Goal: Task Accomplishment & Management: Manage account settings

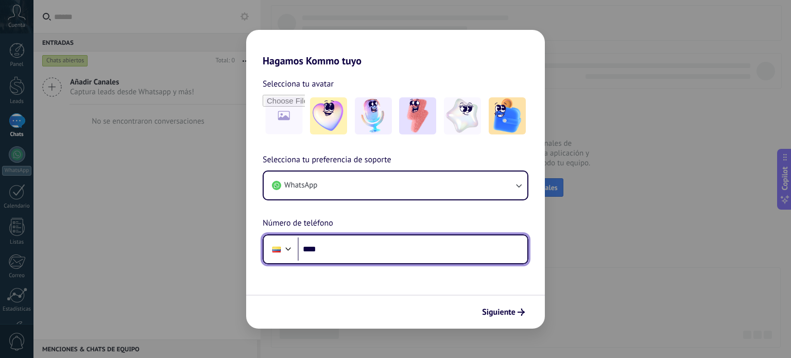
click at [354, 259] on input "****" at bounding box center [413, 249] width 230 height 24
type input "**********"
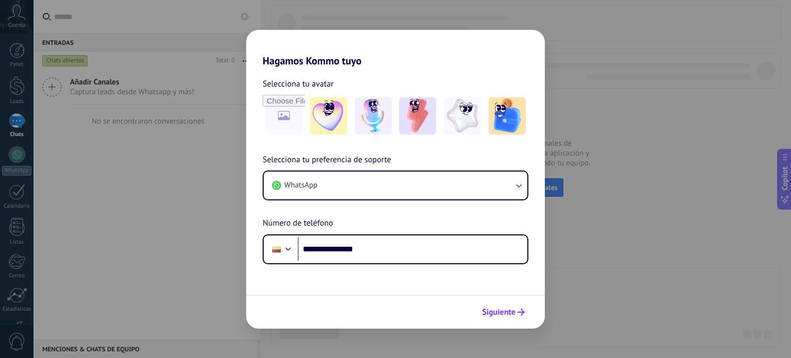
click at [480, 313] on button "Siguiente" at bounding box center [503, 312] width 52 height 18
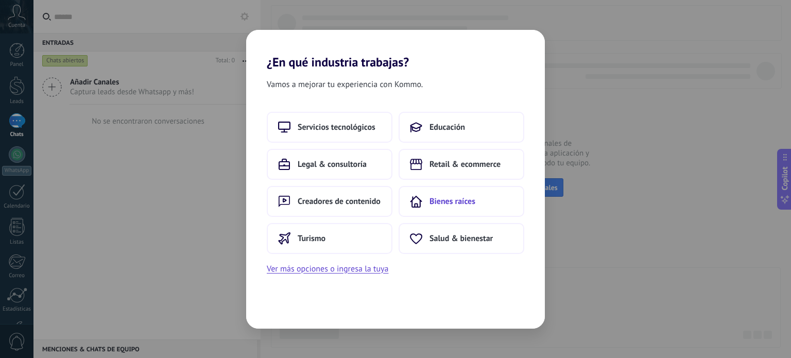
click at [468, 196] on span "Bienes raíces" at bounding box center [452, 201] width 46 height 10
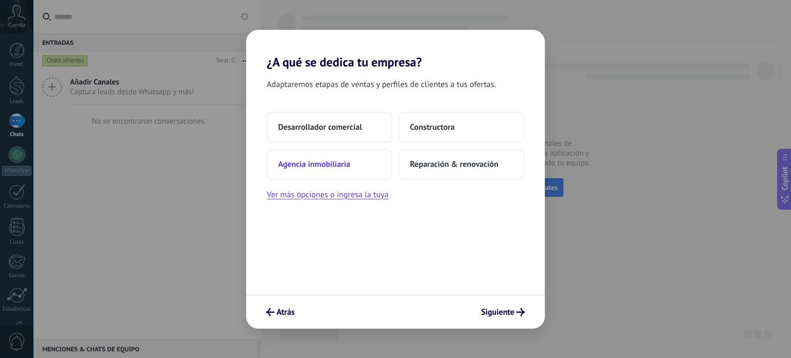
click at [319, 166] on span "Agencia inmobiliaria" at bounding box center [314, 164] width 72 height 10
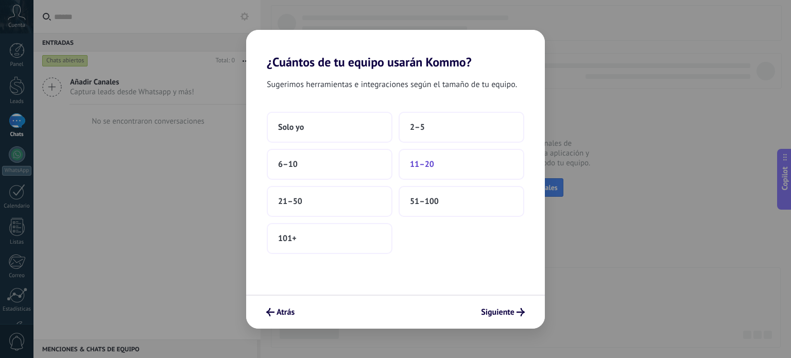
click at [410, 162] on span "11–20" at bounding box center [422, 164] width 24 height 10
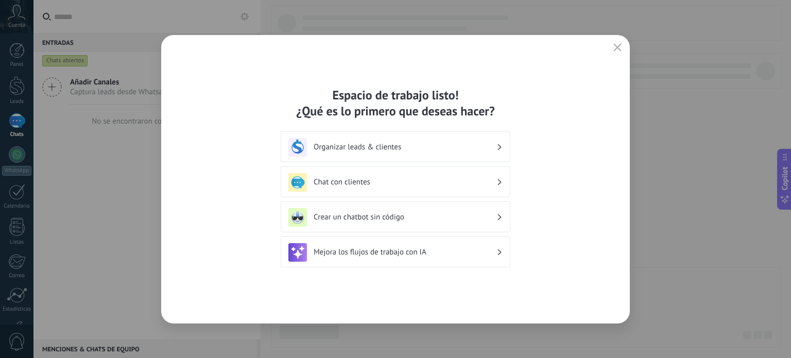
click at [372, 151] on h3 "Organizar leads & clientes" at bounding box center [404, 147] width 183 height 10
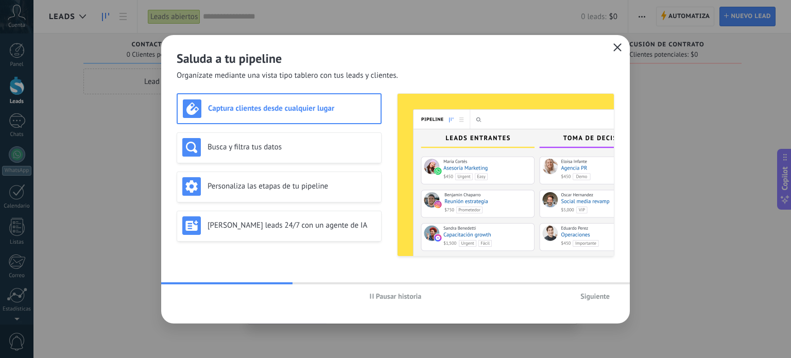
click at [618, 47] on icon "button" at bounding box center [617, 47] width 8 height 8
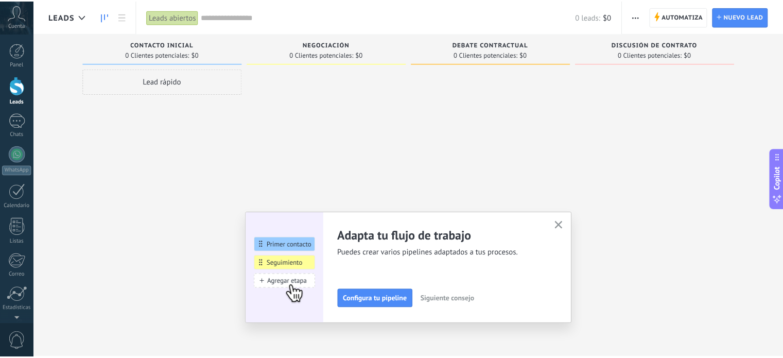
scroll to position [70, 0]
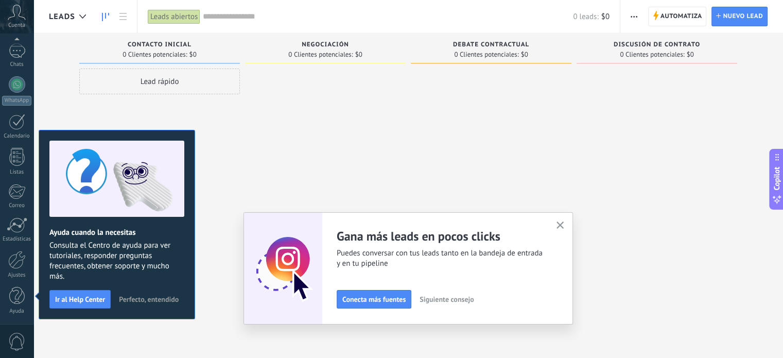
click at [16, 16] on icon at bounding box center [17, 12] width 18 height 15
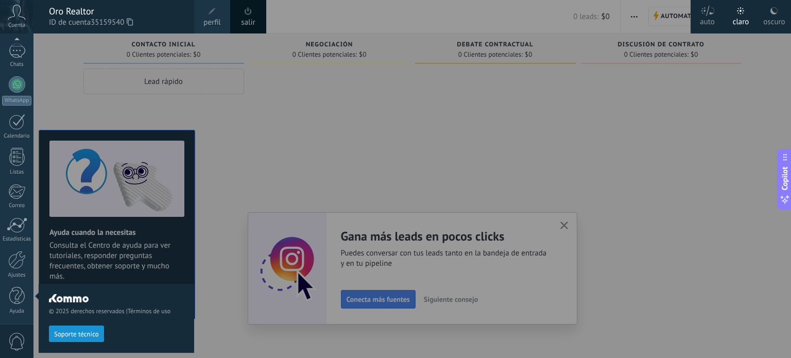
click at [209, 16] on span at bounding box center [211, 11] width 11 height 11
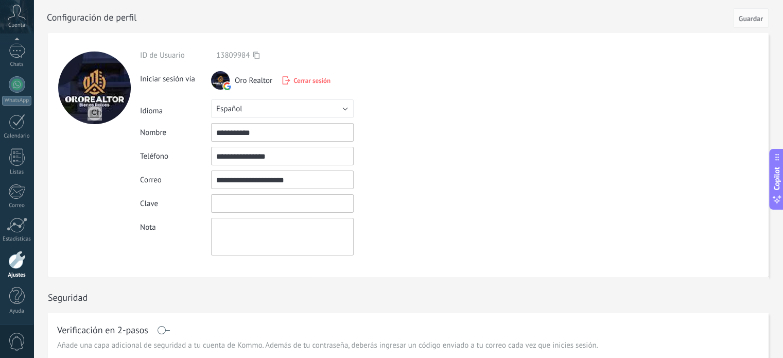
click at [283, 202] on input "textbox" at bounding box center [282, 203] width 143 height 19
type input "*"
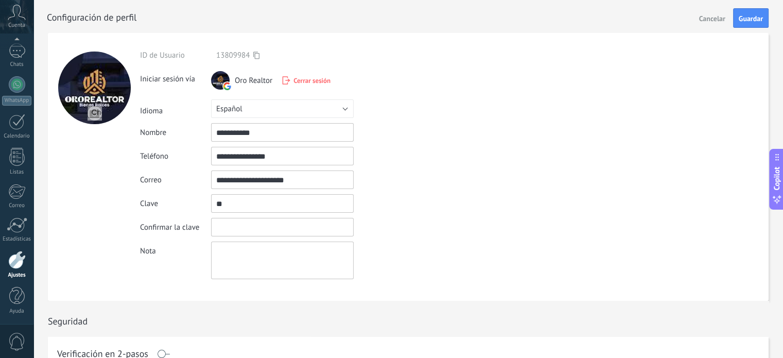
type input "*"
click at [283, 202] on input "textbox" at bounding box center [282, 203] width 143 height 19
type input "**********"
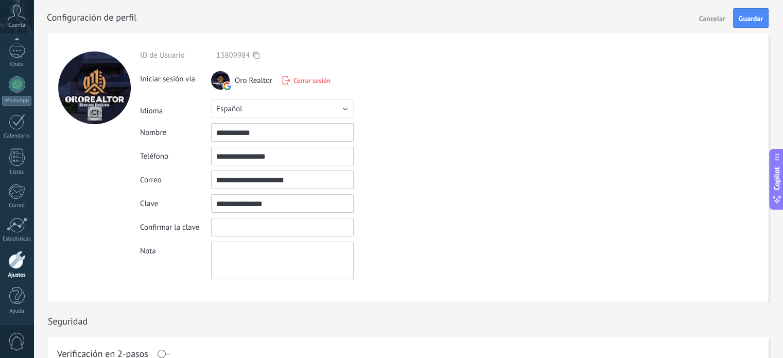
click at [251, 228] on input "textbox" at bounding box center [282, 227] width 143 height 19
type input "**********"
click at [234, 252] on textarea at bounding box center [282, 260] width 143 height 38
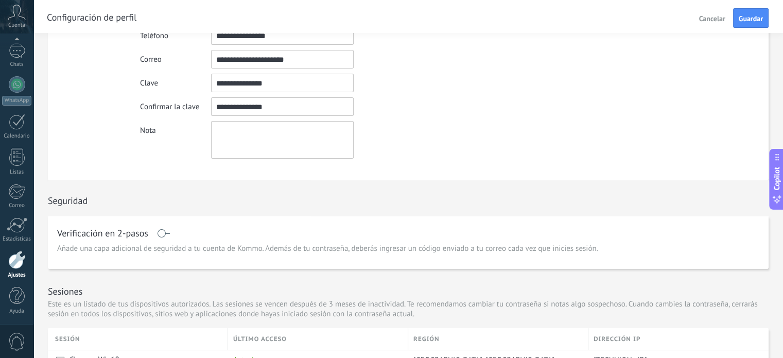
scroll to position [121, 0]
click at [739, 17] on span "Guardar" at bounding box center [751, 18] width 24 height 7
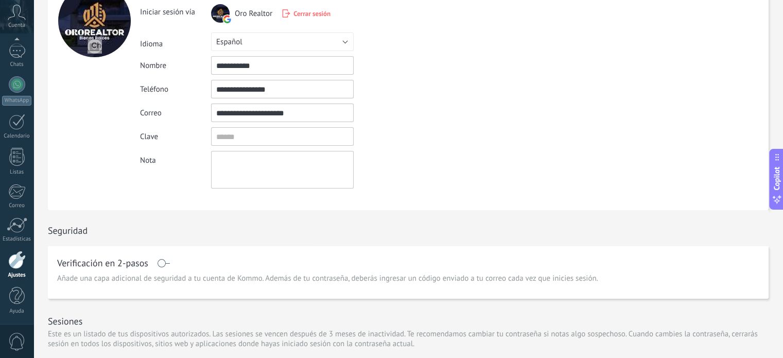
scroll to position [0, 0]
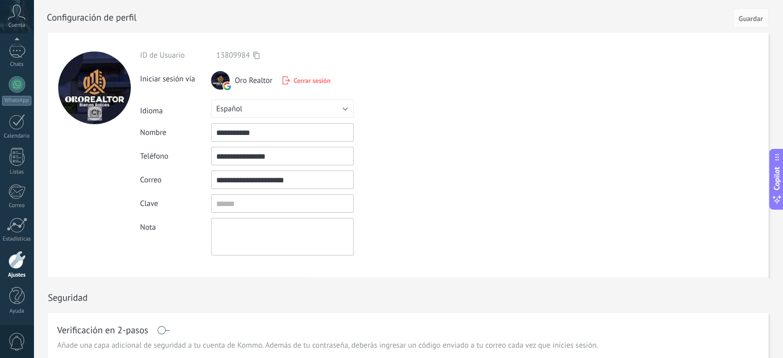
click at [293, 80] on span "Cerrar sesión" at bounding box center [311, 80] width 37 height 9
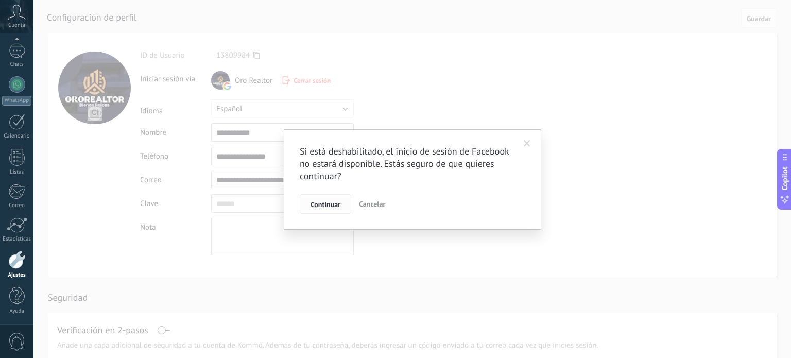
click at [329, 206] on span "Continuar" at bounding box center [325, 204] width 30 height 7
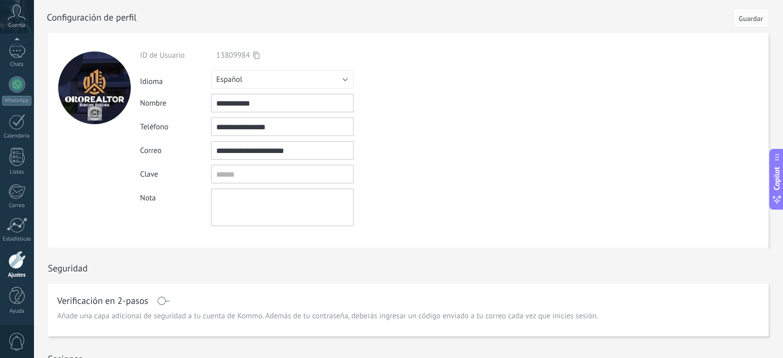
click at [21, 23] on span "Cuenta" at bounding box center [16, 25] width 17 height 7
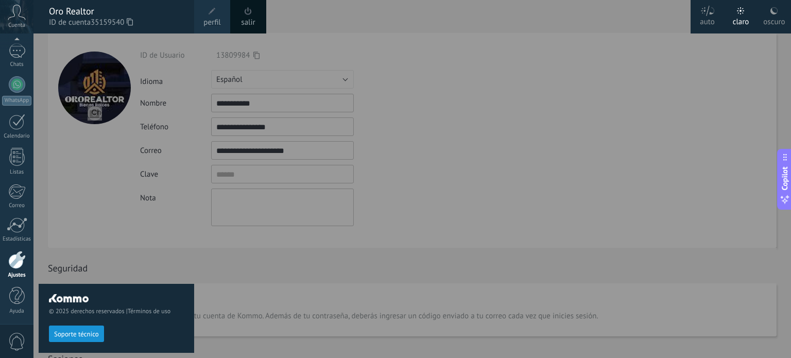
click at [247, 13] on span at bounding box center [248, 11] width 7 height 8
